Goal: Find specific page/section: Find specific page/section

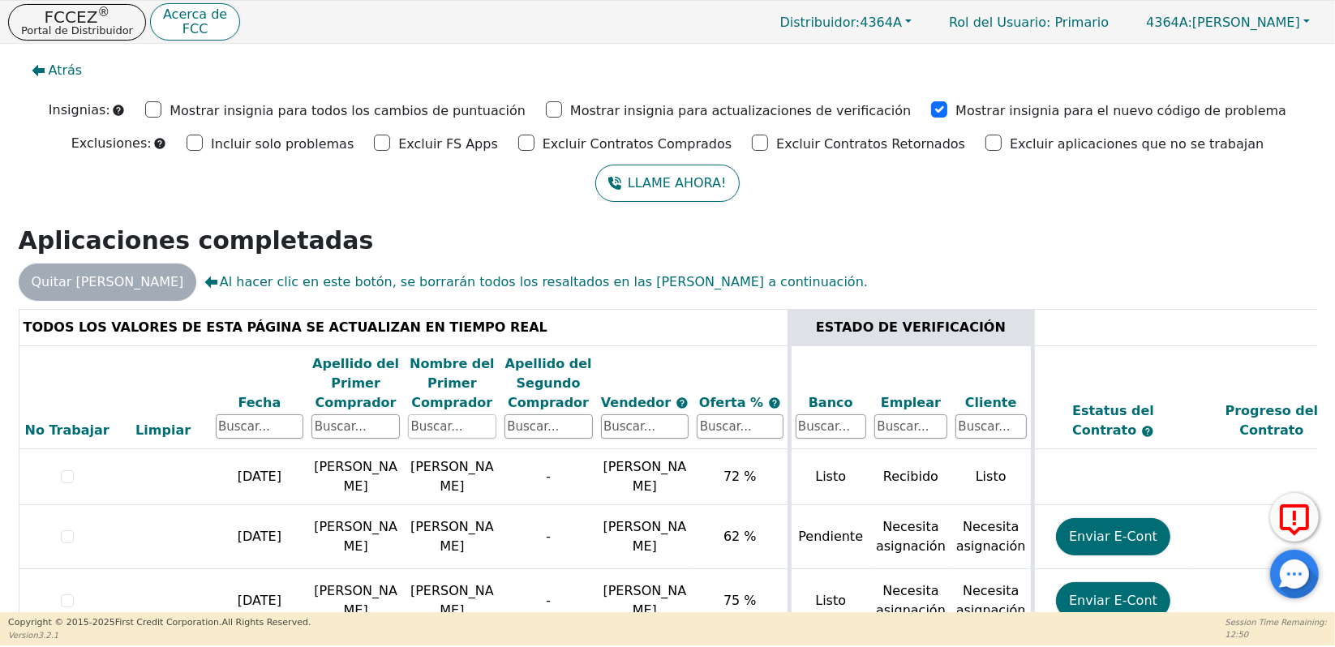
click at [460, 421] on input "text" at bounding box center [452, 426] width 88 height 24
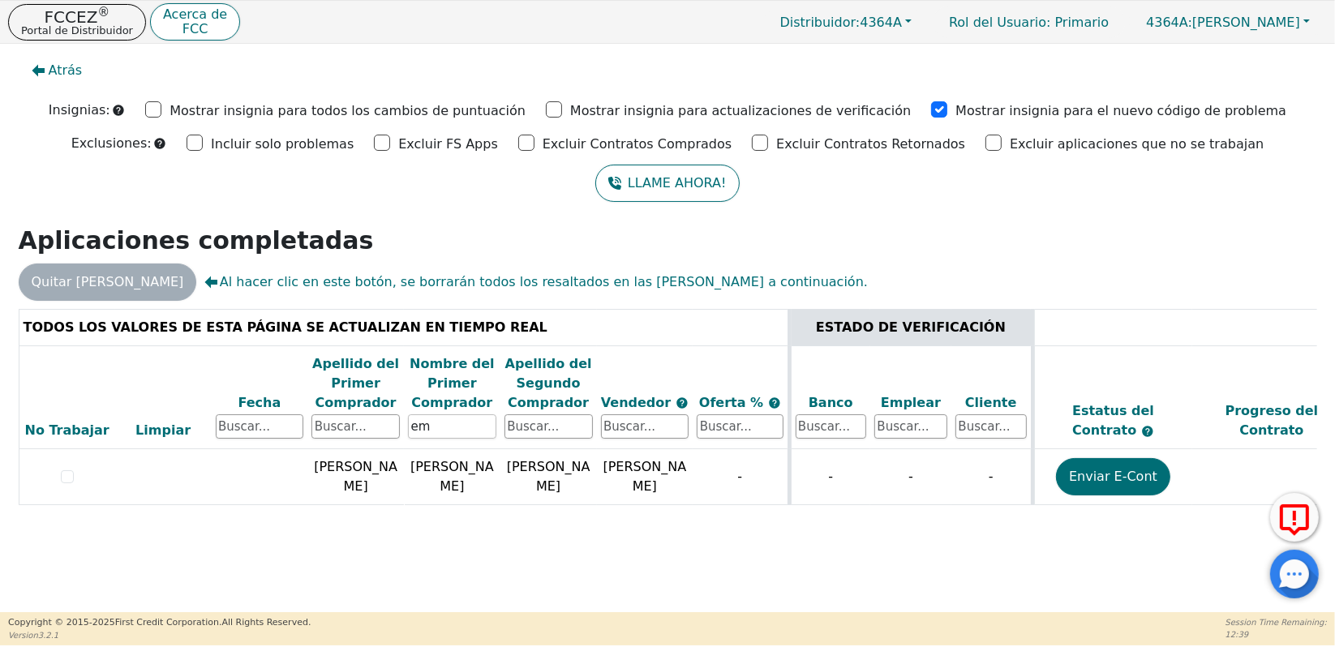
type input "e"
